Goal: Task Accomplishment & Management: Manage account settings

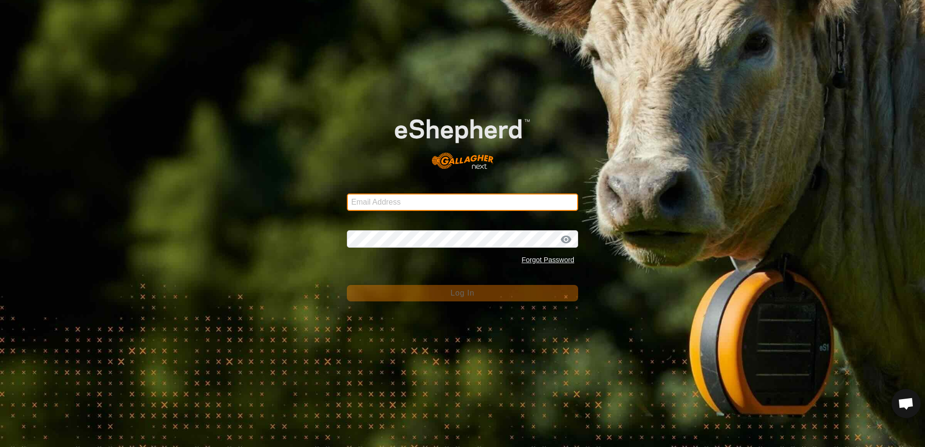
click at [393, 201] on input "Email Address" at bounding box center [462, 201] width 231 height 17
type input "echoy4@gmail.com"
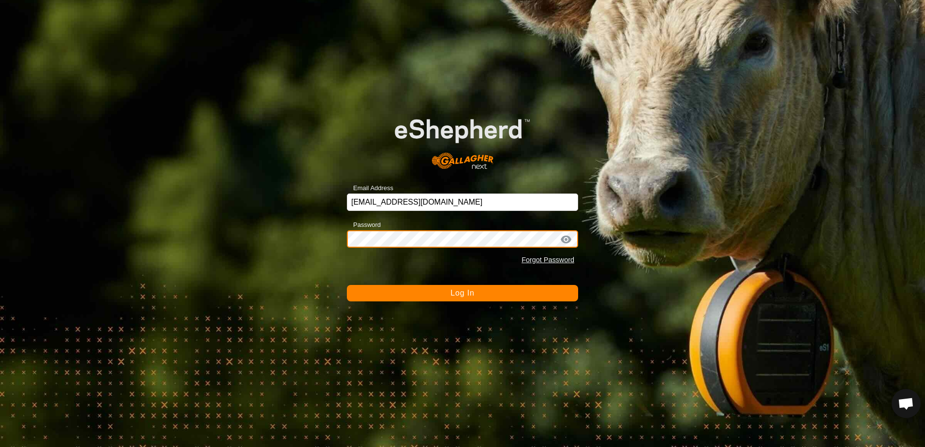
click at [347, 285] on button "Log In" at bounding box center [462, 293] width 231 height 16
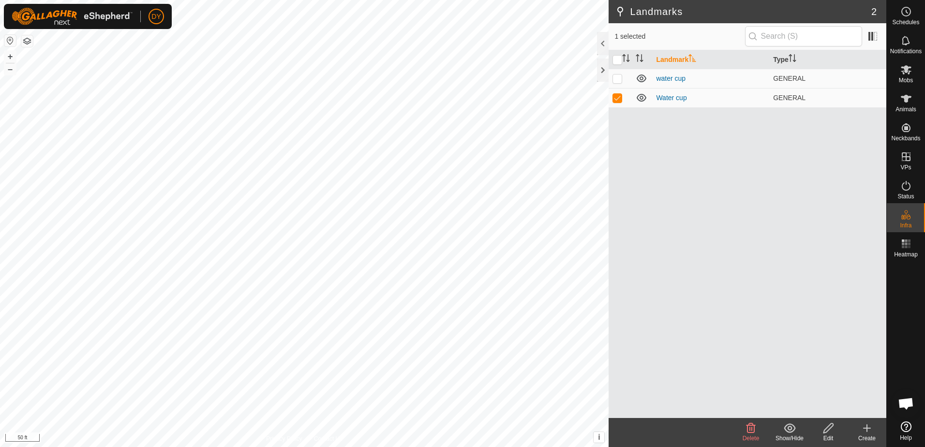
click at [829, 432] on icon at bounding box center [828, 428] width 12 height 12
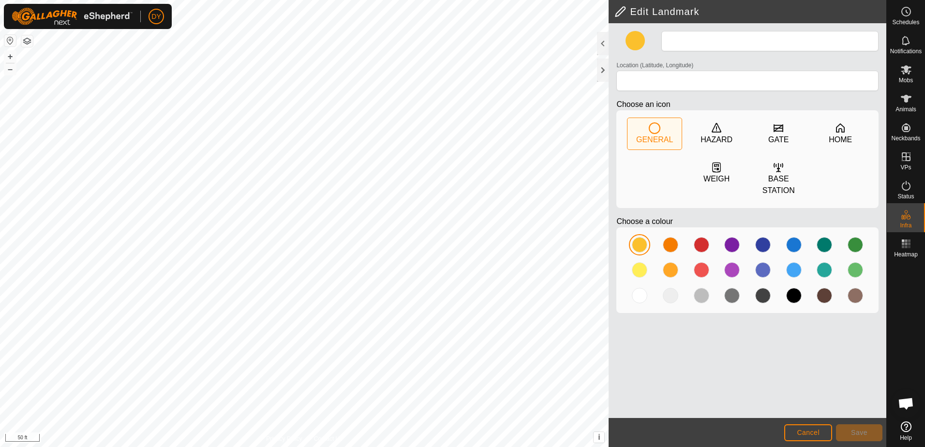
type input "Water cup"
type input "43.352114, -90.024256"
click at [863, 431] on span "Save" at bounding box center [859, 432] width 16 height 8
